Goal: Information Seeking & Learning: Learn about a topic

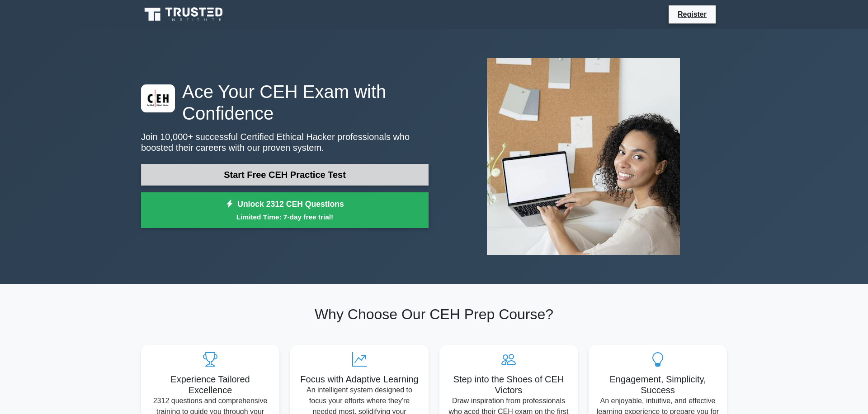
click at [207, 166] on link "Start Free CEH Practice Test" at bounding box center [284, 175] width 287 height 22
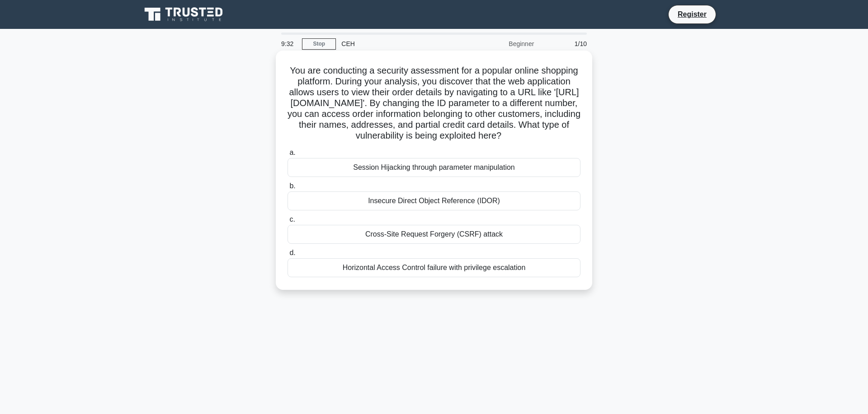
click at [435, 235] on div "Cross-Site Request Forgery (CSRF) attack" at bounding box center [433, 234] width 293 height 19
click at [287, 223] on input "c. Cross-Site Request Forgery (CSRF) attack" at bounding box center [287, 220] width 0 height 6
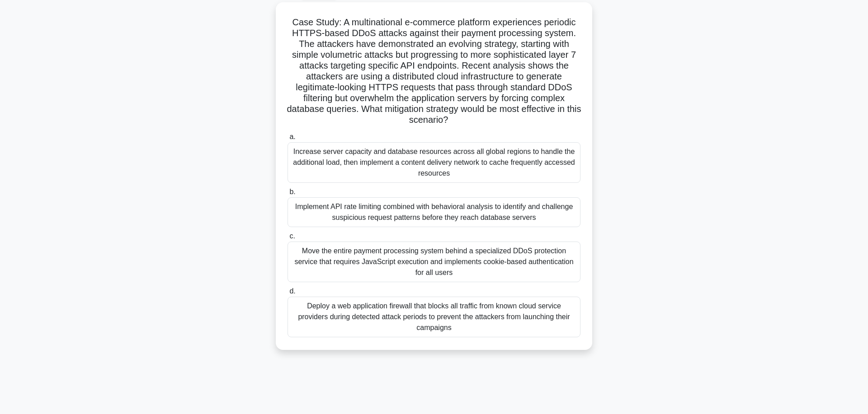
scroll to position [74, 0]
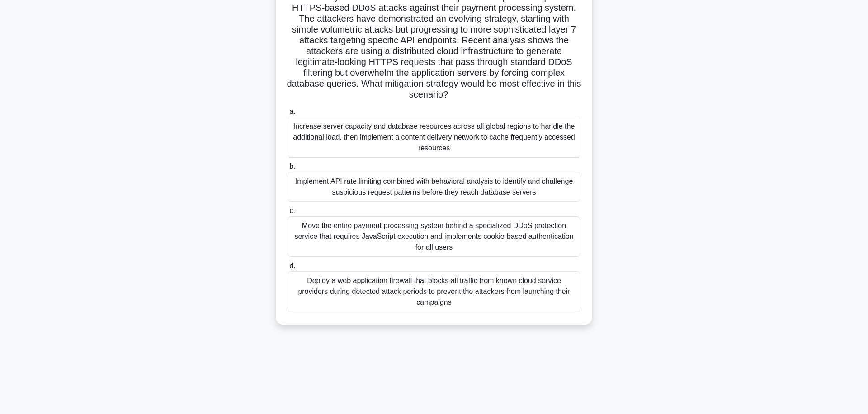
click at [450, 228] on div "Move the entire payment processing system behind a specialized DDoS protection …" at bounding box center [433, 236] width 293 height 41
click at [287, 214] on input "c. Move the entire payment processing system behind a specialized DDoS protecti…" at bounding box center [287, 211] width 0 height 6
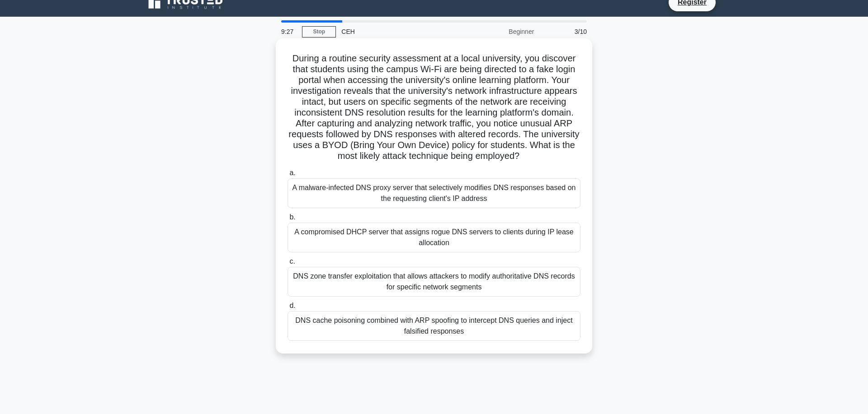
scroll to position [0, 0]
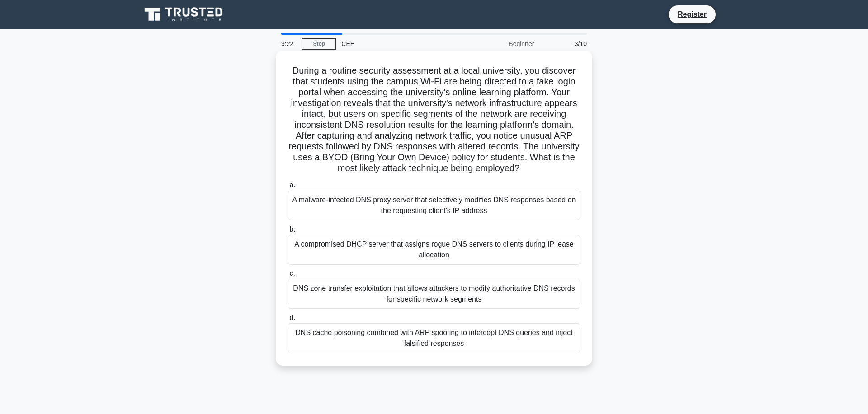
click at [445, 256] on div "A compromised DHCP server that assigns rogue DNS servers to clients during IP l…" at bounding box center [433, 250] width 293 height 30
click at [287, 233] on input "b. A compromised DHCP server that assigns rogue DNS servers to clients during I…" at bounding box center [287, 230] width 0 height 6
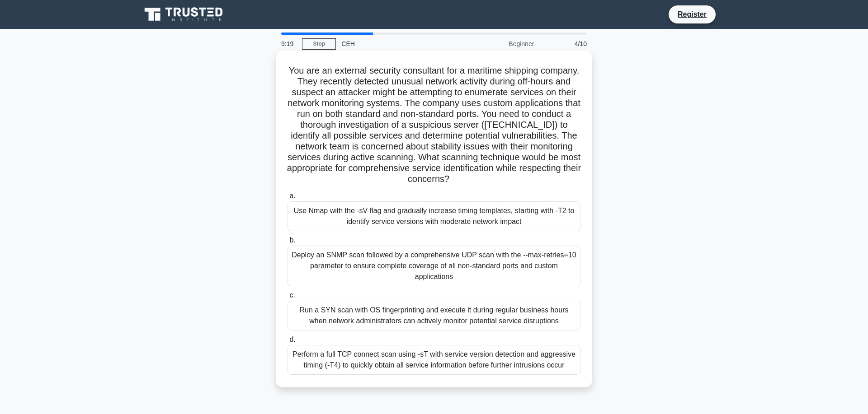
click at [441, 270] on div "Deploy an SNMP scan followed by a comprehensive UDP scan with the --max-retries…" at bounding box center [433, 266] width 293 height 41
click at [287, 244] on input "b. Deploy an SNMP scan followed by a comprehensive UDP scan with the --max-retr…" at bounding box center [287, 241] width 0 height 6
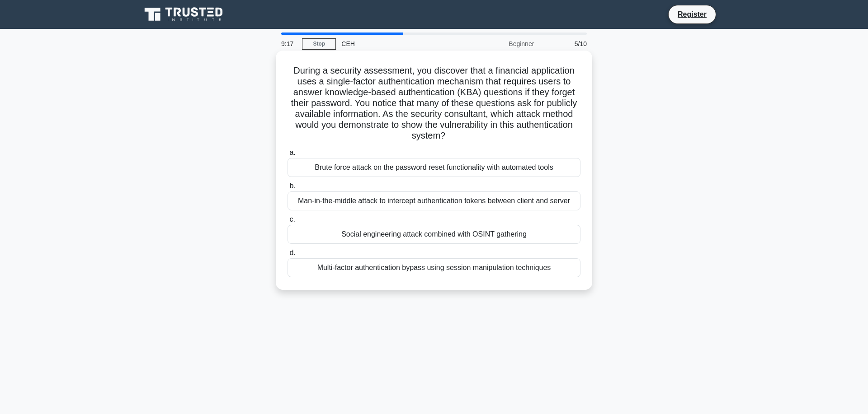
click at [438, 249] on label "d. Multi-factor authentication bypass using session manipulation techniques" at bounding box center [433, 263] width 293 height 30
click at [287, 250] on input "d. Multi-factor authentication bypass using session manipulation techniques" at bounding box center [287, 253] width 0 height 6
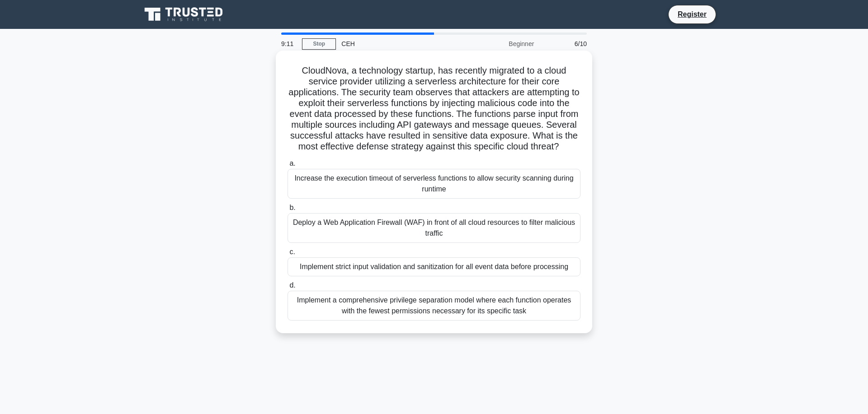
click at [565, 151] on h5 "CloudNova, a technology startup, has recently migrated to a cloud service provi…" at bounding box center [433, 109] width 295 height 88
click at [534, 205] on label "b. Deploy a Web Application Firewall (WAF) in front of all cloud resources to f…" at bounding box center [433, 222] width 293 height 41
click at [287, 205] on input "b. Deploy a Web Application Firewall (WAF) in front of all cloud resources to f…" at bounding box center [287, 208] width 0 height 6
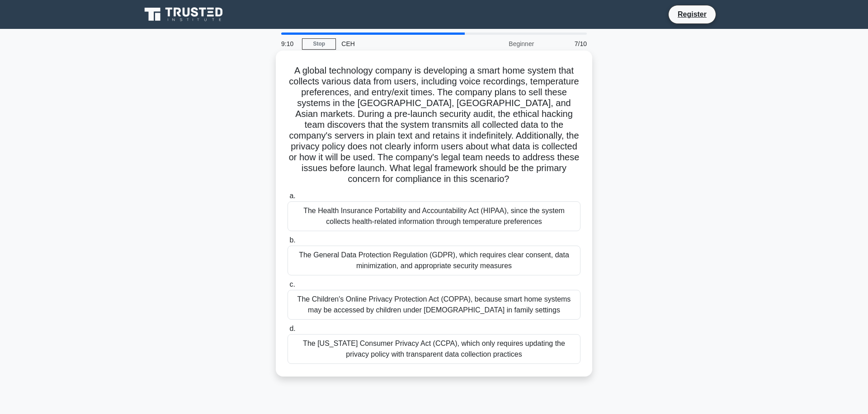
click at [491, 235] on label "b. The General Data Protection Regulation (GDPR), which requires clear consent,…" at bounding box center [433, 255] width 293 height 41
click at [287, 238] on input "b. The General Data Protection Regulation (GDPR), which requires clear consent,…" at bounding box center [287, 241] width 0 height 6
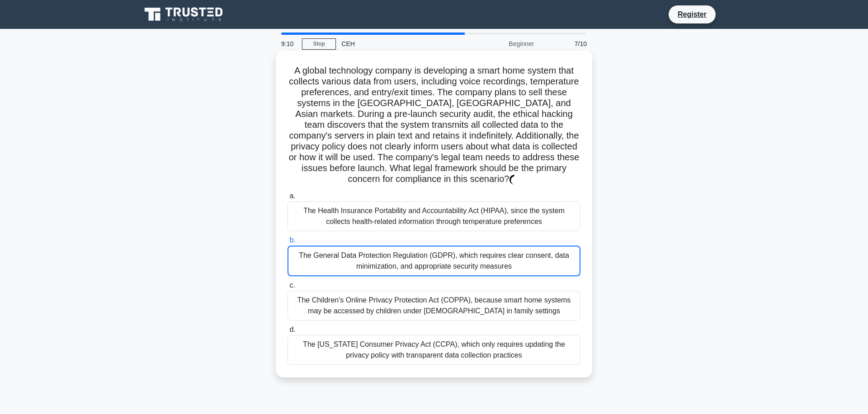
click at [488, 235] on label "b. The General Data Protection Regulation (GDPR), which requires clear consent,…" at bounding box center [433, 256] width 293 height 42
click at [287, 238] on input "b. The General Data Protection Regulation (GDPR), which requires clear consent,…" at bounding box center [287, 241] width 0 height 6
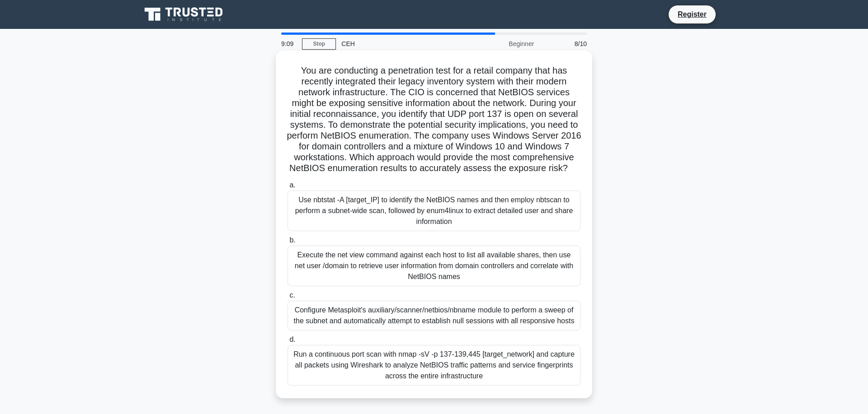
click at [437, 209] on div "Use nbtstat -A [target_IP] to identify the NetBIOS names and then employ nbtsca…" at bounding box center [433, 211] width 293 height 41
click at [287, 188] on input "a. Use nbtstat -A [target_IP] to identify the NetBIOS names and then employ nbt…" at bounding box center [287, 186] width 0 height 6
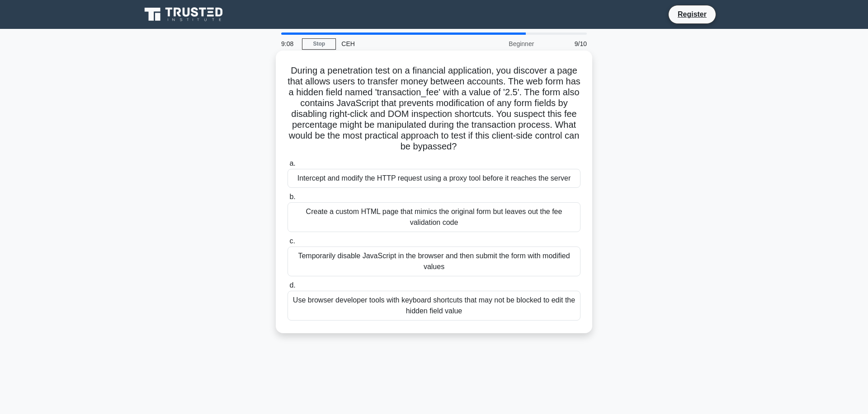
click at [404, 256] on div "Temporarily disable JavaScript in the browser and then submit the form with mod…" at bounding box center [433, 262] width 293 height 30
click at [287, 244] on input "c. Temporarily disable JavaScript in the browser and then submit the form with …" at bounding box center [287, 242] width 0 height 6
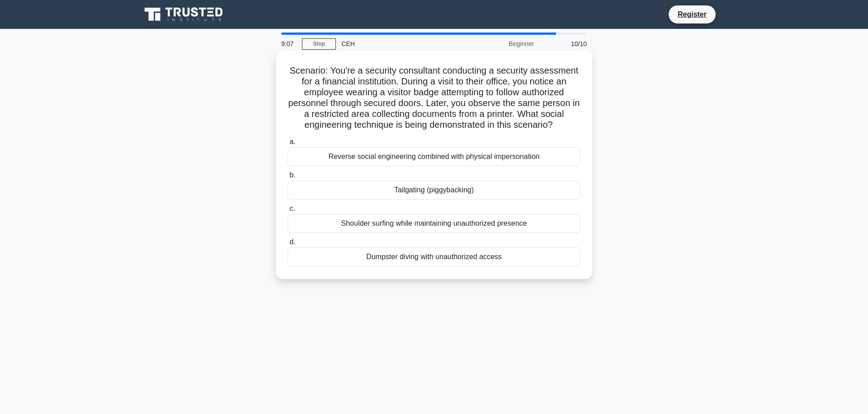
click at [393, 191] on div "Tailgating (piggybacking)" at bounding box center [433, 190] width 293 height 19
click at [287, 178] on input "b. Tailgating (piggybacking)" at bounding box center [287, 176] width 0 height 6
